Goal: Navigation & Orientation: Find specific page/section

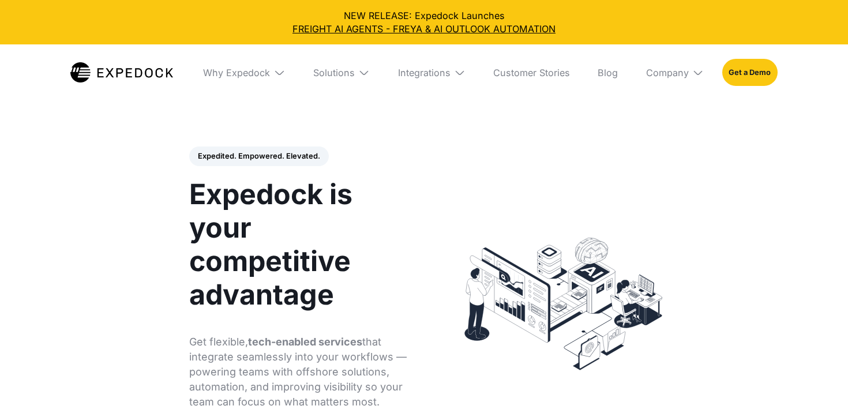
select select
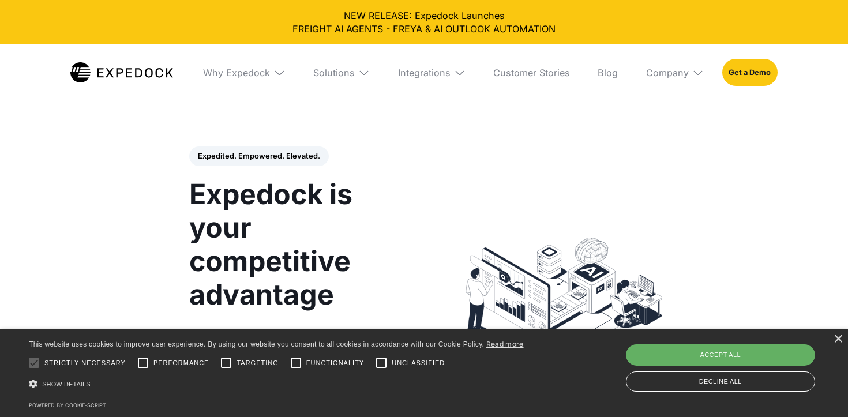
click at [699, 350] on div "Accept all" at bounding box center [721, 355] width 190 height 21
checkbox input "true"
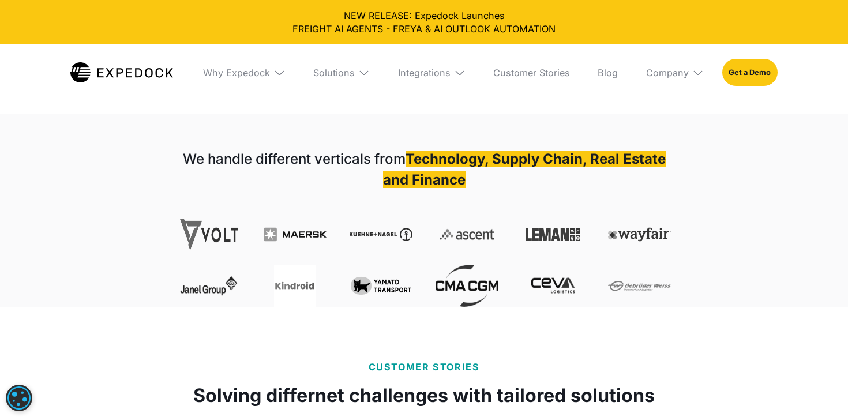
scroll to position [383, 0]
click at [679, 71] on div "Company" at bounding box center [667, 73] width 43 height 12
click at [665, 118] on link "About Us" at bounding box center [675, 115] width 76 height 30
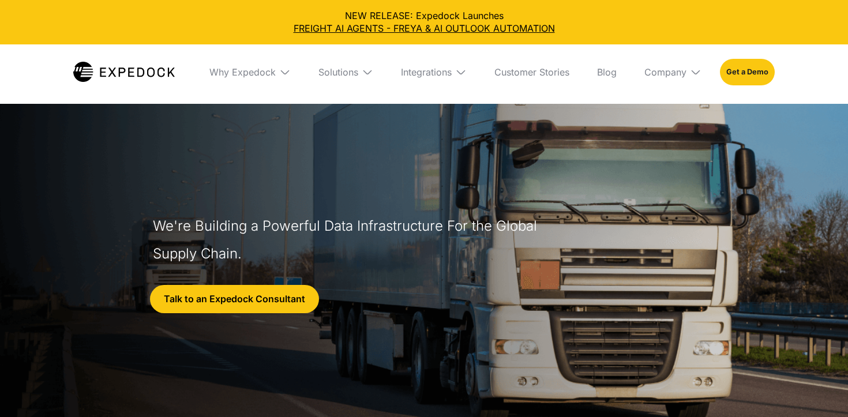
select select
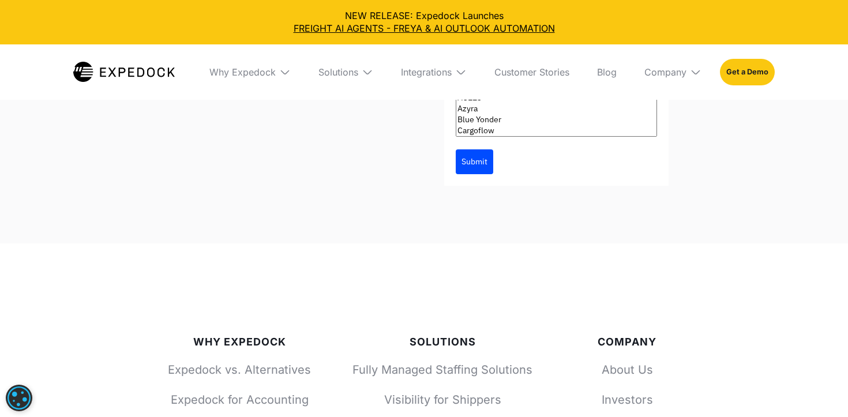
scroll to position [4826, 0]
click at [365, 77] on img at bounding box center [368, 72] width 12 height 12
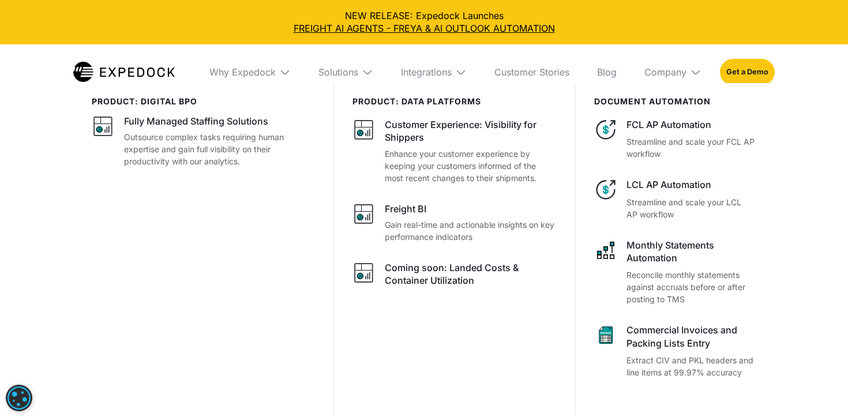
click at [392, 53] on div "Integrations" at bounding box center [434, 71] width 84 height 55
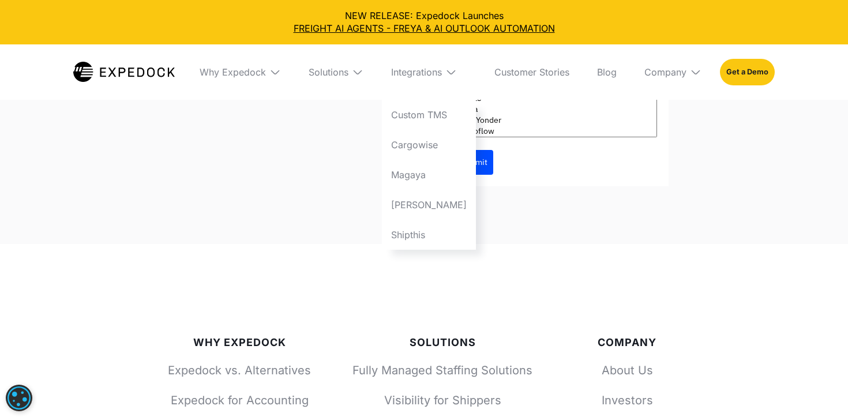
click at [560, 112] on div "Fully Managed Staffing Solution, BI Solutions, and End-to-end Automation Talk t…" at bounding box center [424, 18] width 517 height 451
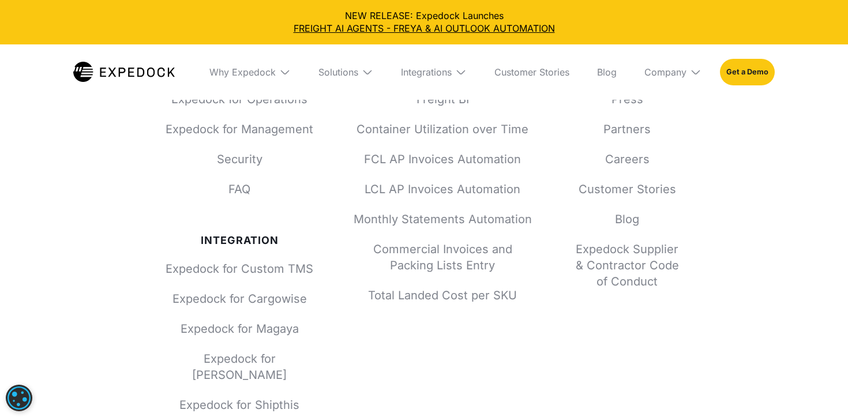
scroll to position [5163, 0]
